Goal: Task Accomplishment & Management: Complete application form

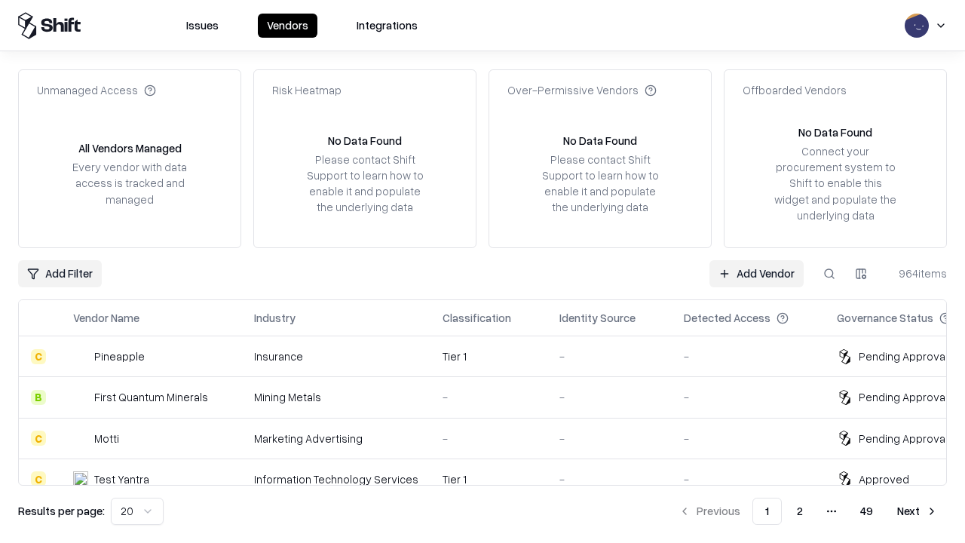
click at [756, 273] on link "Add Vendor" at bounding box center [756, 273] width 94 height 27
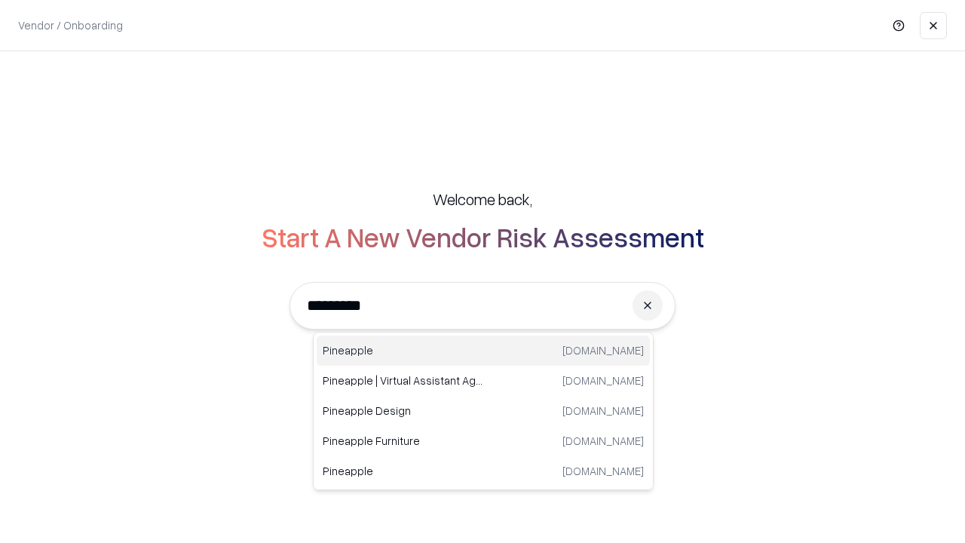
click at [483, 350] on div "Pineapple [DOMAIN_NAME]" at bounding box center [483, 350] width 333 height 30
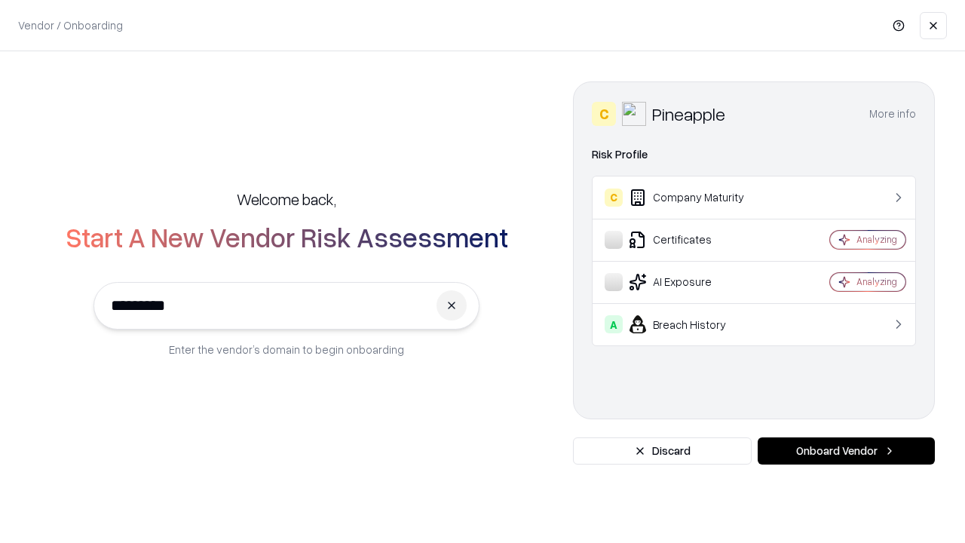
type input "*********"
click at [846, 451] on button "Onboard Vendor" at bounding box center [845, 450] width 177 height 27
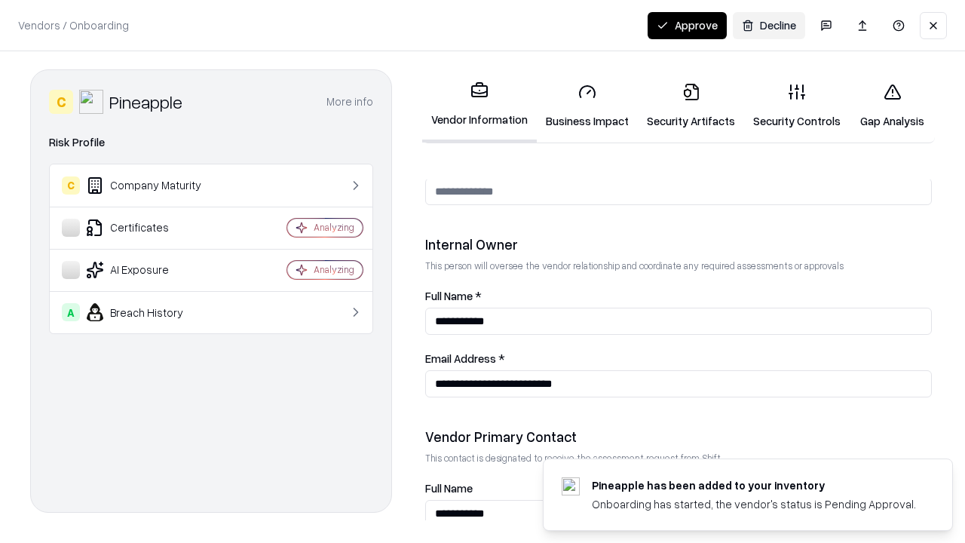
scroll to position [781, 0]
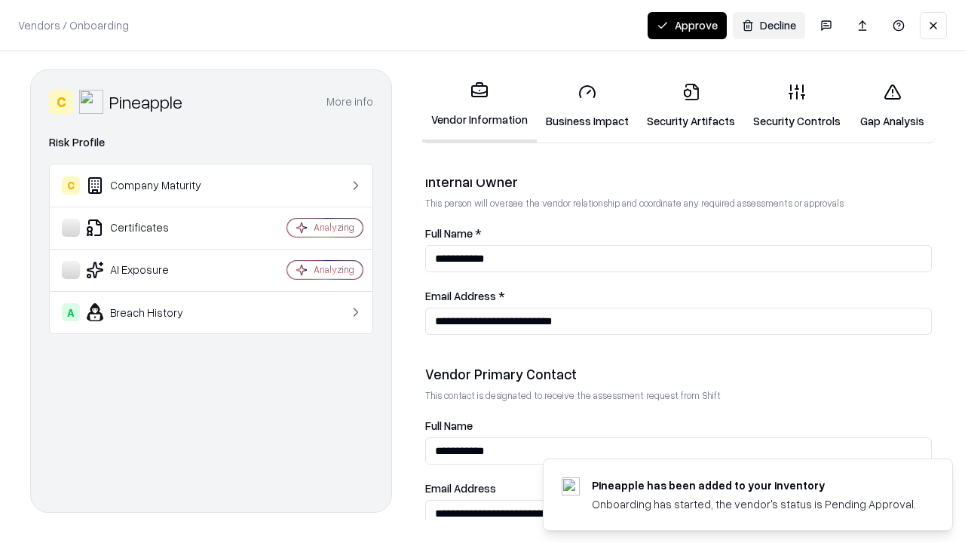
click at [587, 106] on link "Business Impact" at bounding box center [587, 106] width 101 height 70
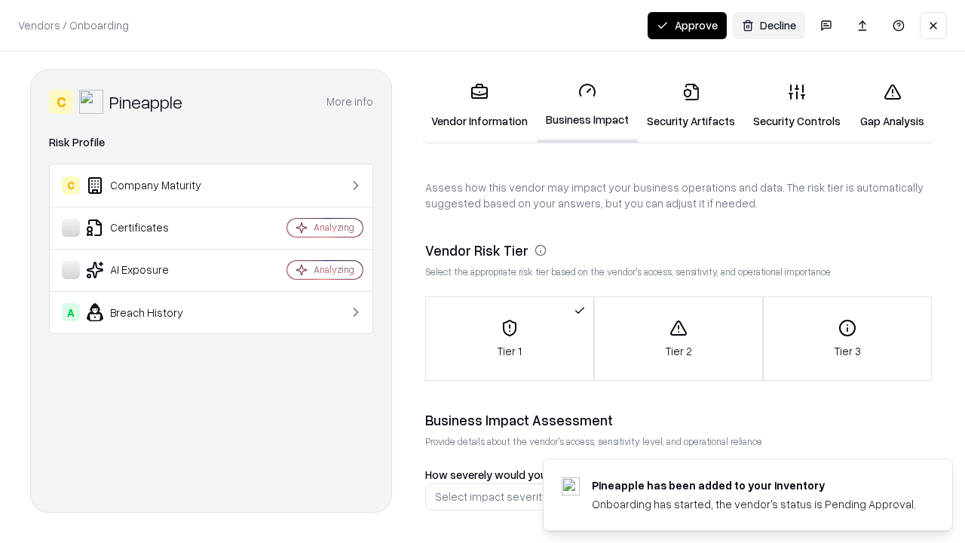
click at [690, 106] on link "Security Artifacts" at bounding box center [691, 106] width 106 height 70
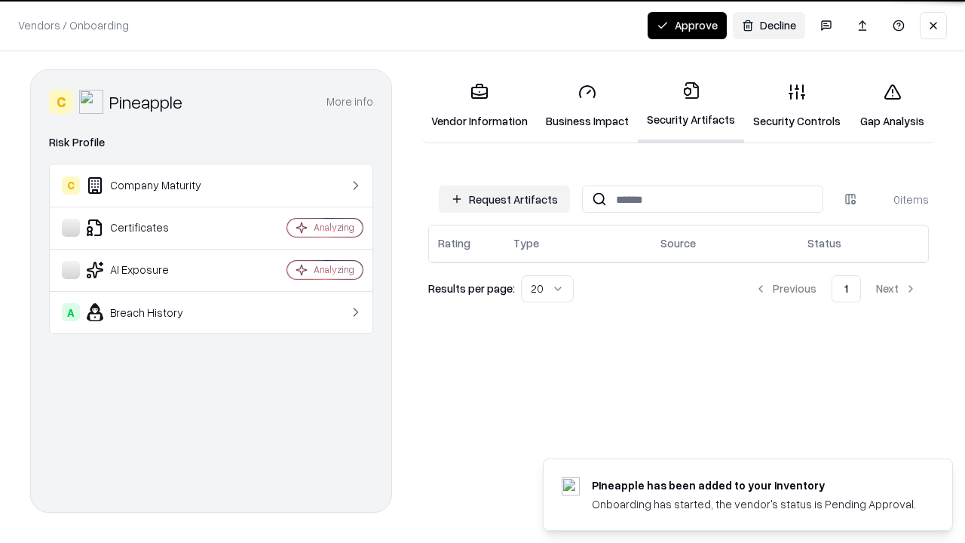
click at [504, 199] on button "Request Artifacts" at bounding box center [504, 198] width 131 height 27
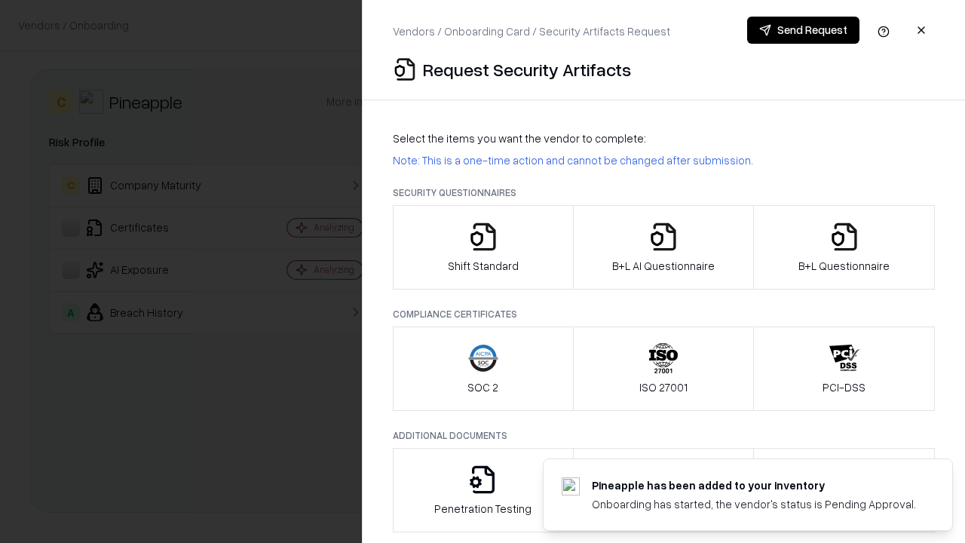
click at [482, 247] on icon "button" at bounding box center [483, 237] width 30 height 30
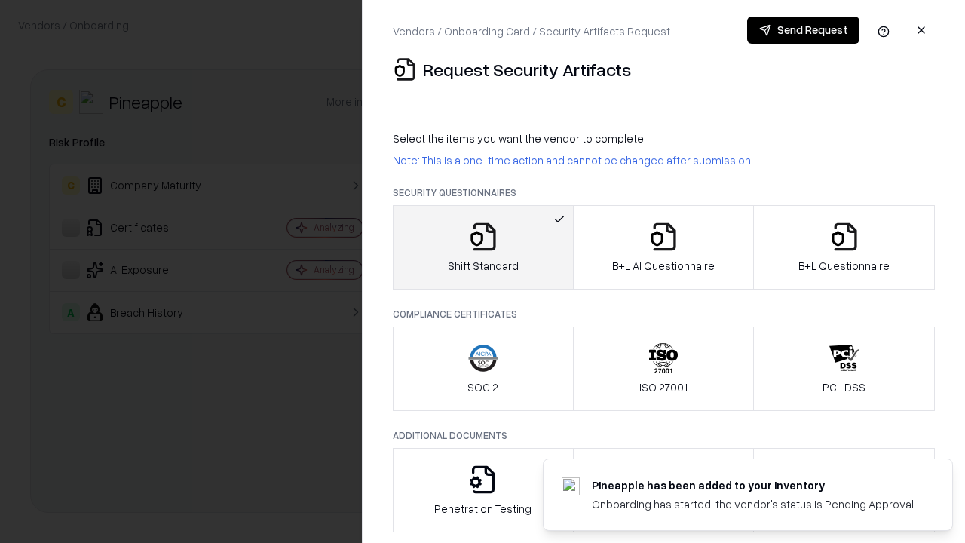
click at [803, 30] on button "Send Request" at bounding box center [803, 30] width 112 height 27
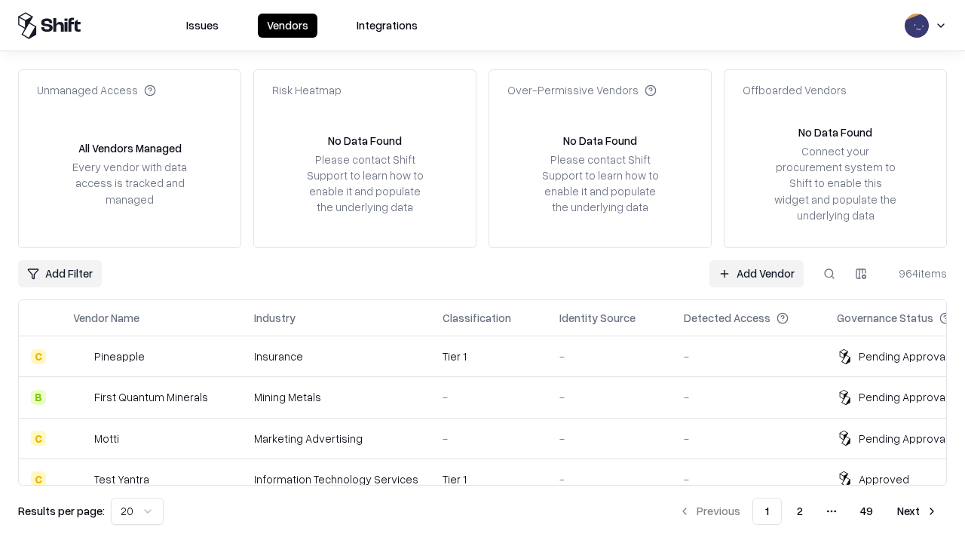
click at [829, 273] on button at bounding box center [828, 273] width 27 height 27
type input "*********"
click at [491, 356] on div "Tier 1" at bounding box center [488, 356] width 93 height 16
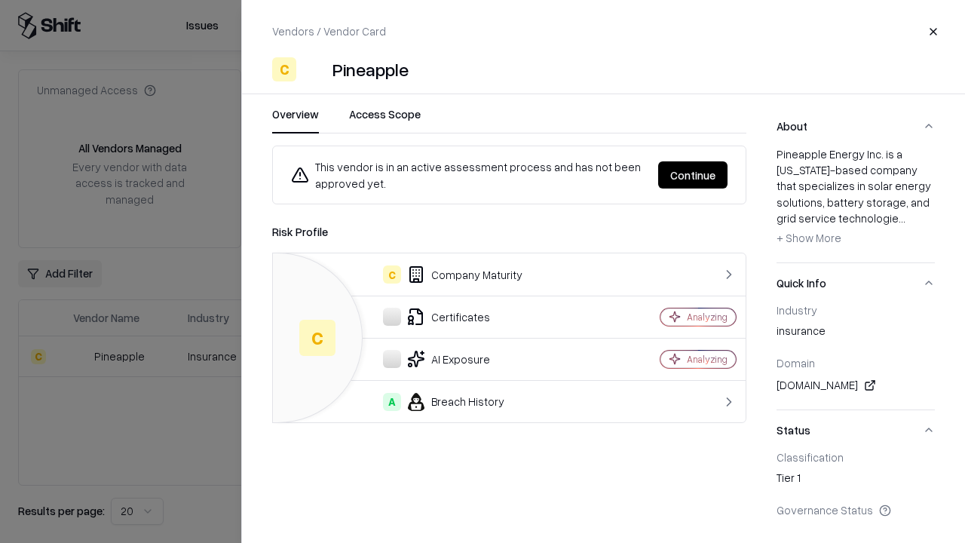
click at [693, 175] on button "Continue" at bounding box center [692, 174] width 69 height 27
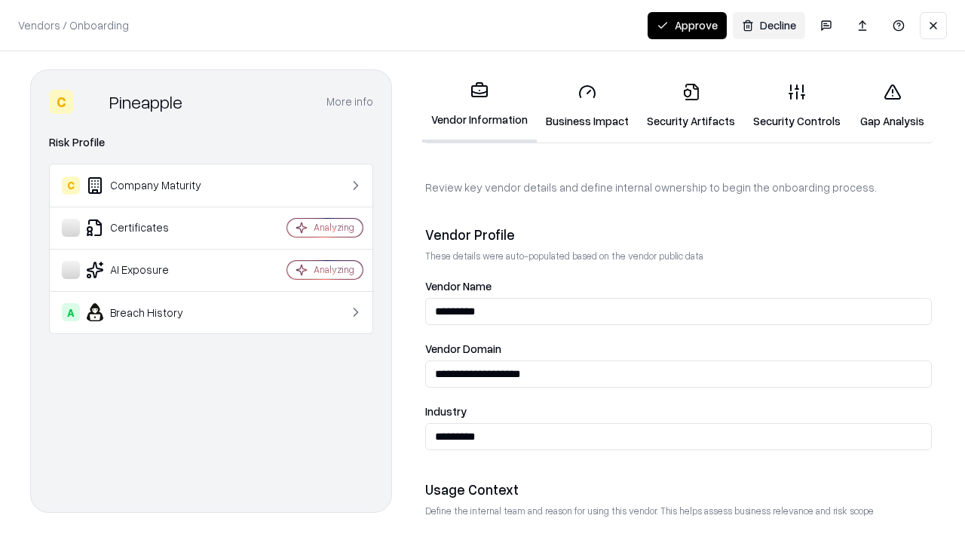
click at [690, 106] on link "Security Artifacts" at bounding box center [691, 106] width 106 height 70
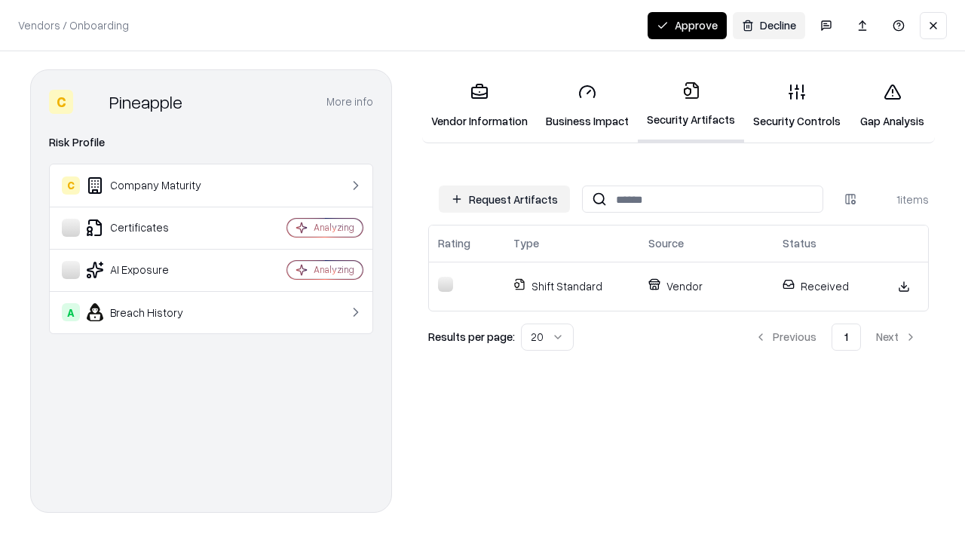
click at [797, 106] on link "Security Controls" at bounding box center [797, 106] width 106 height 70
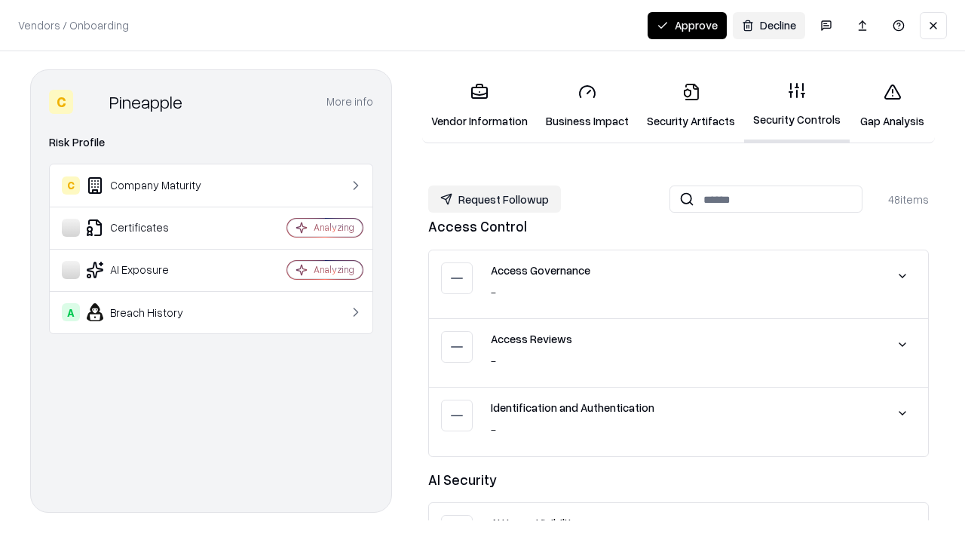
click at [494, 199] on button "Request Followup" at bounding box center [494, 198] width 133 height 27
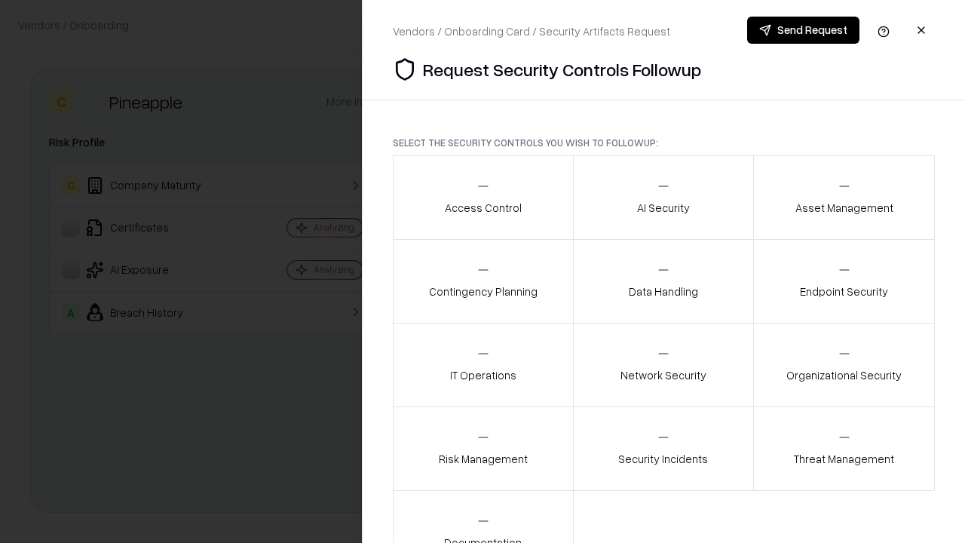
click at [482, 197] on div "Access Control" at bounding box center [483, 197] width 77 height 37
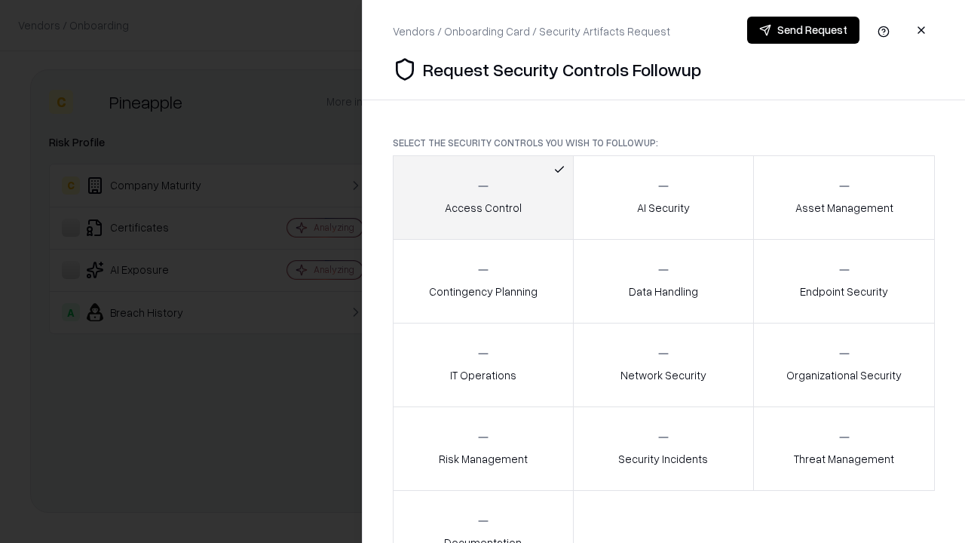
click at [803, 30] on button "Send Request" at bounding box center [803, 30] width 112 height 27
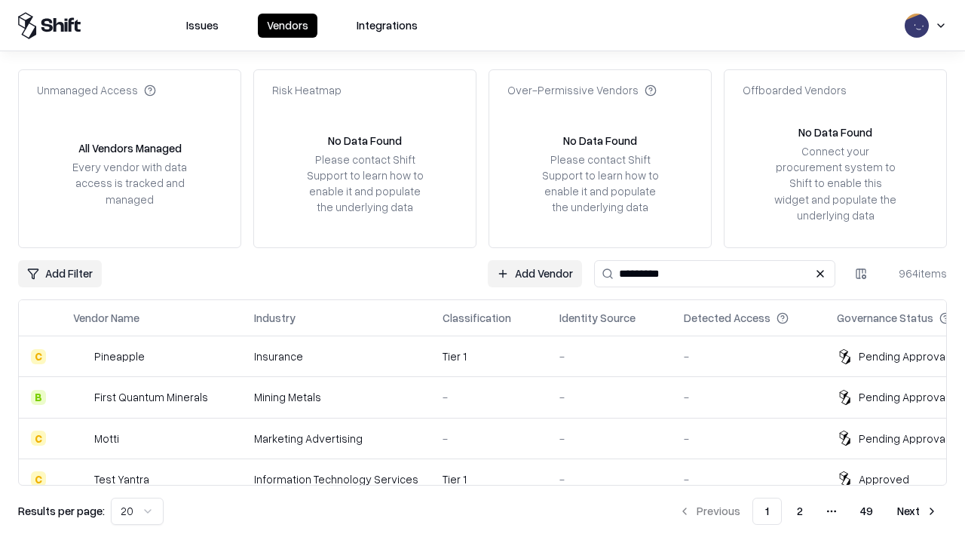
type input "*********"
click at [491, 356] on div "Tier 1" at bounding box center [488, 356] width 93 height 16
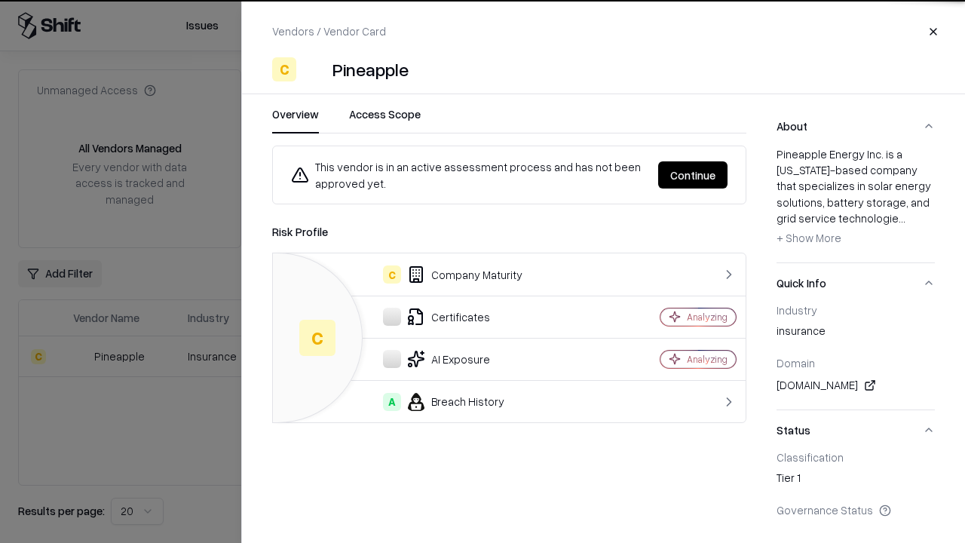
click at [693, 175] on button "Continue" at bounding box center [692, 174] width 69 height 27
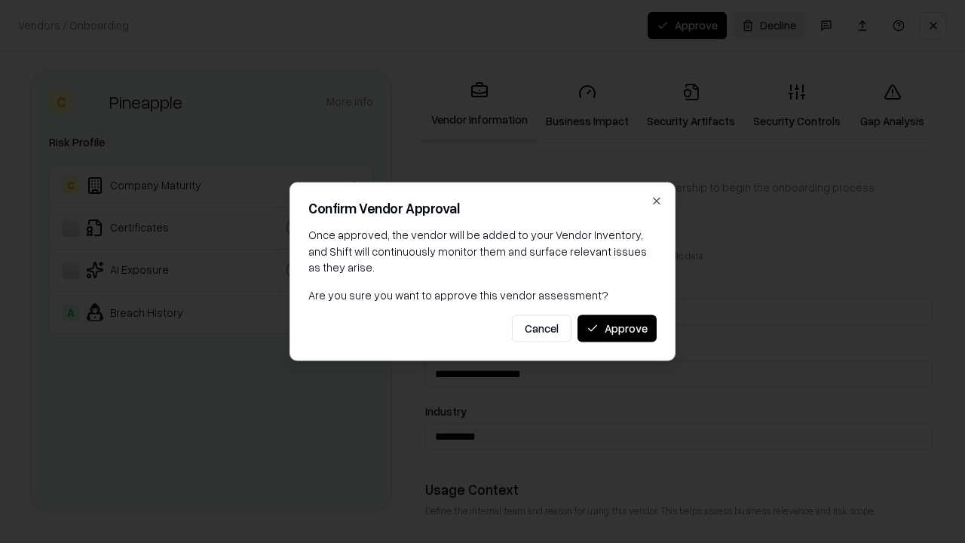
click at [616, 328] on button "Approve" at bounding box center [616, 327] width 79 height 27
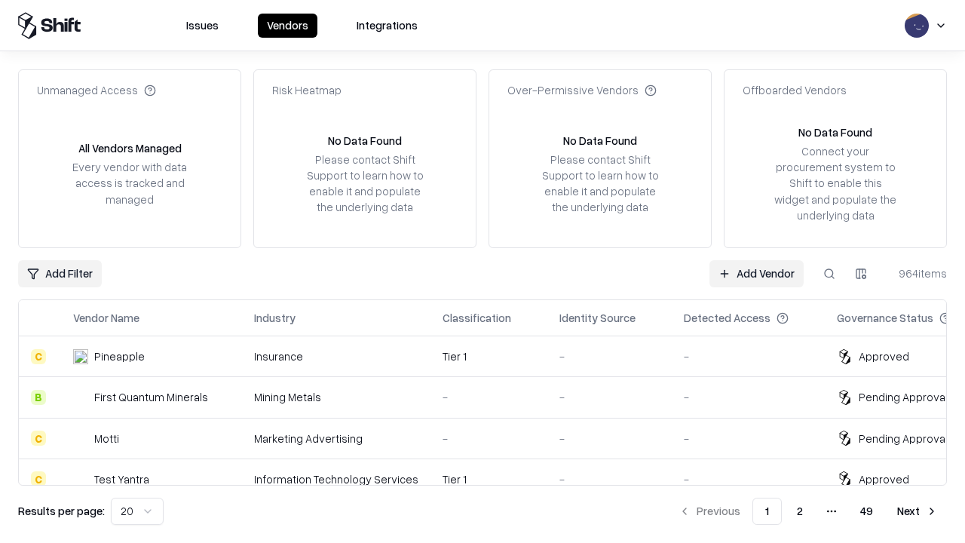
type input "*********"
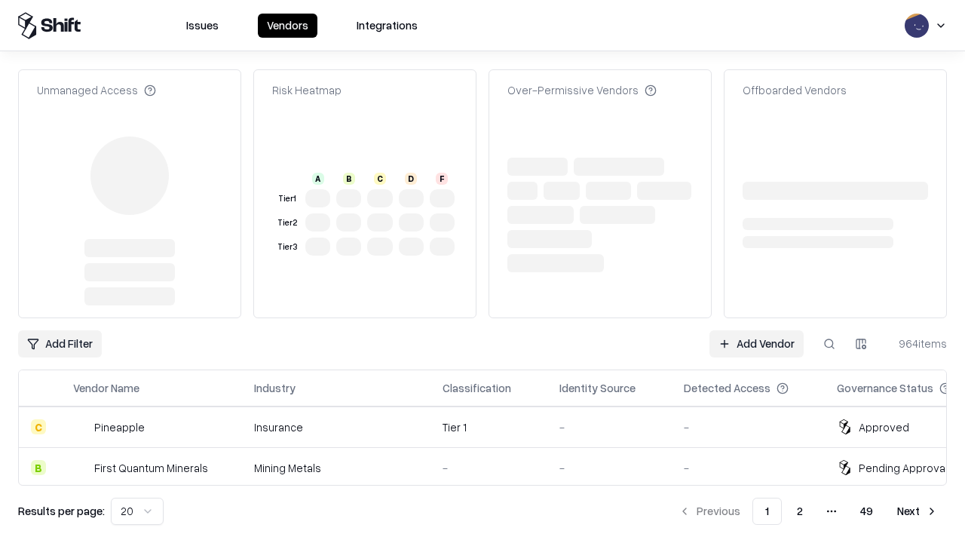
click at [756, 330] on link "Add Vendor" at bounding box center [756, 343] width 94 height 27
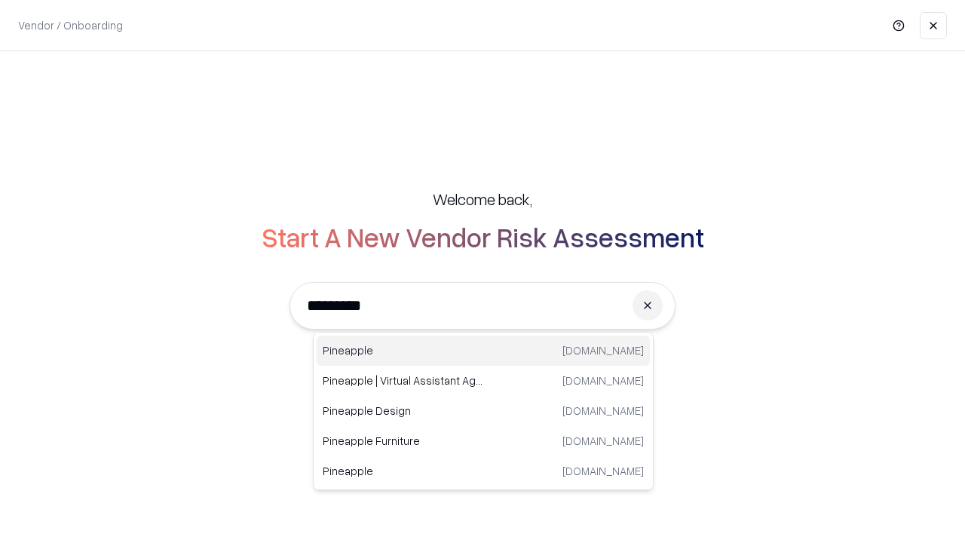
click at [483, 350] on div "Pineapple pineappleenergy.com" at bounding box center [483, 350] width 333 height 30
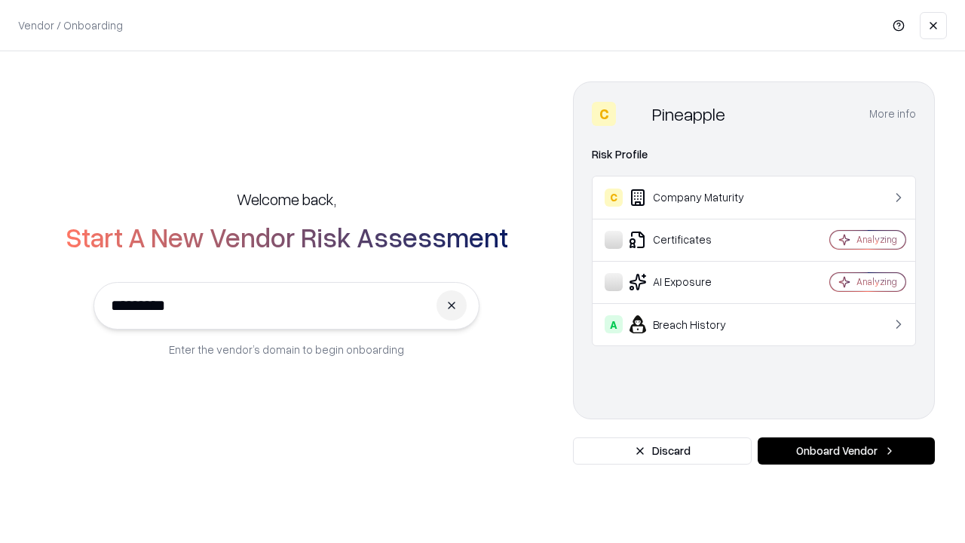
type input "*********"
click at [846, 451] on button "Onboard Vendor" at bounding box center [845, 450] width 177 height 27
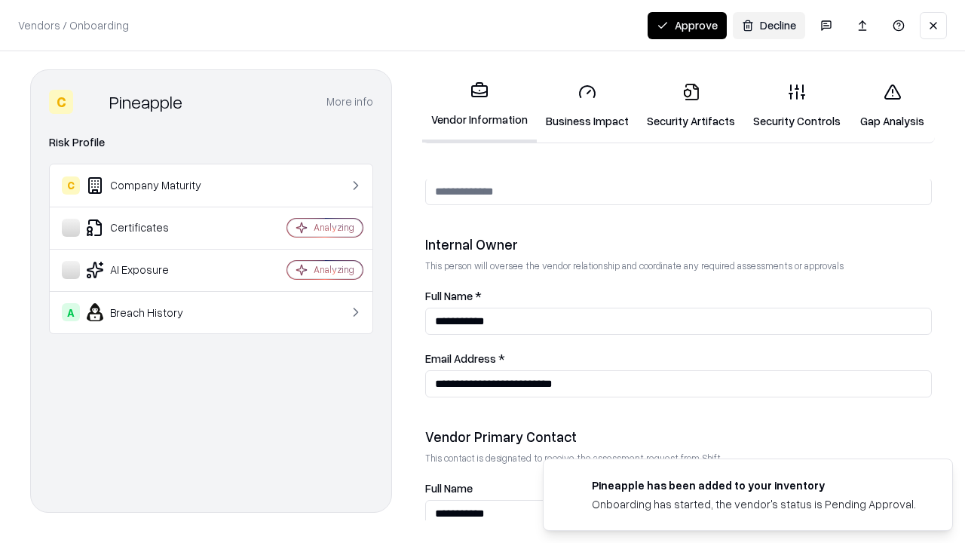
scroll to position [781, 0]
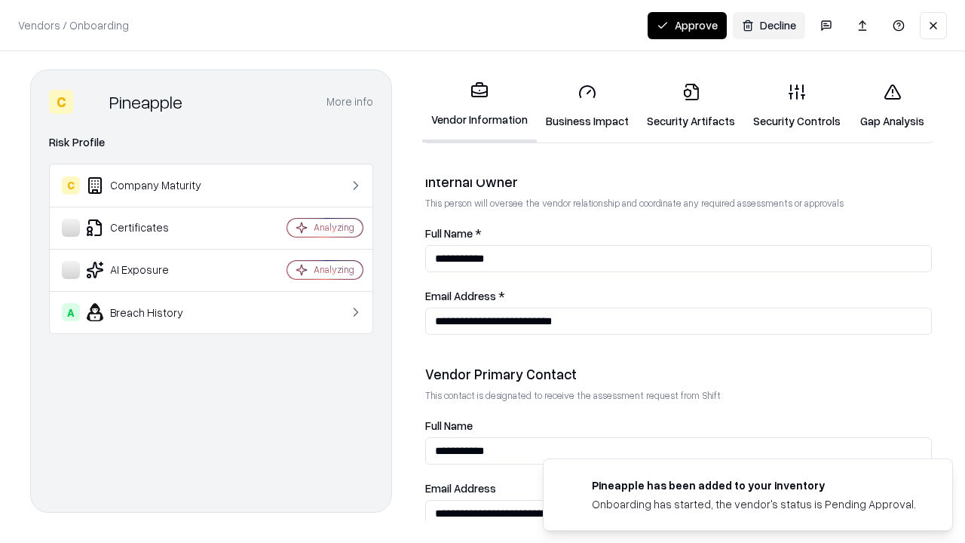
click at [687, 25] on button "Approve" at bounding box center [686, 25] width 79 height 27
